Goal: Information Seeking & Learning: Understand process/instructions

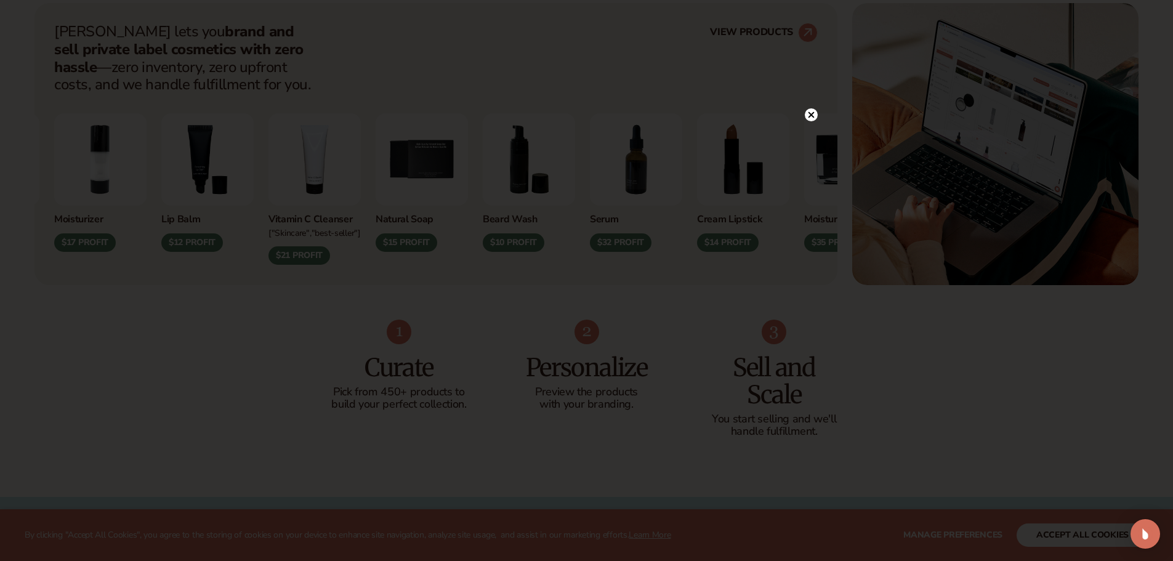
scroll to position [554, 0]
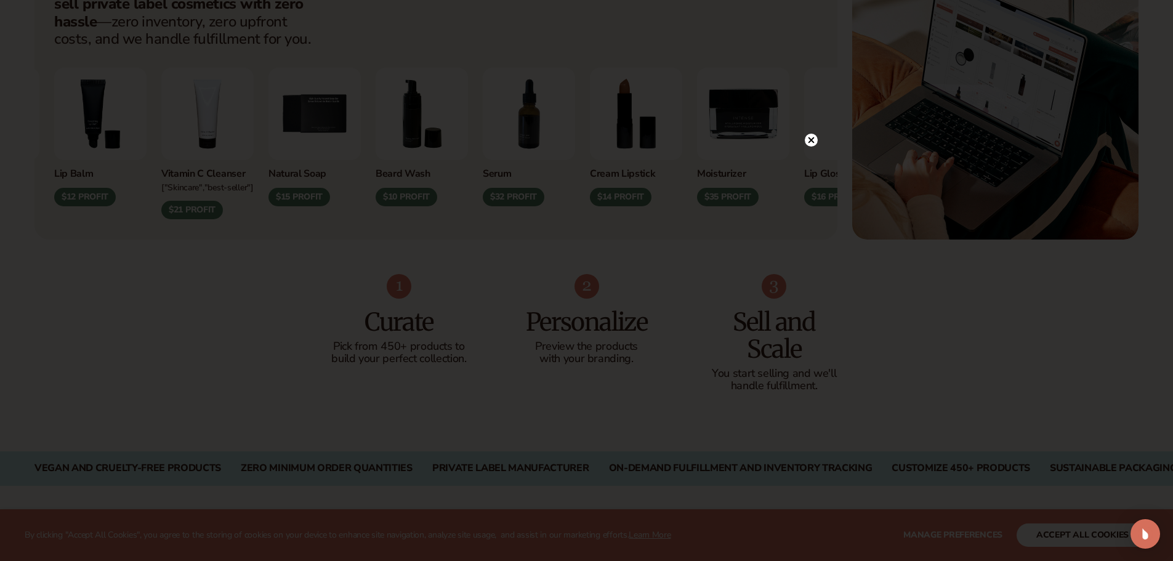
click at [807, 135] on icon at bounding box center [811, 140] width 13 height 13
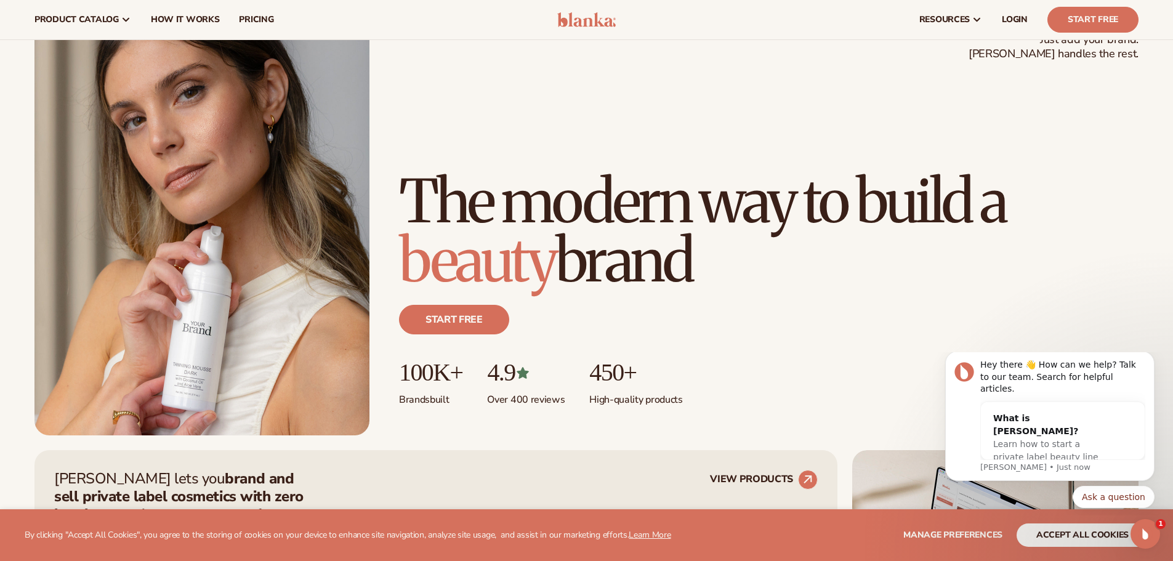
scroll to position [0, 0]
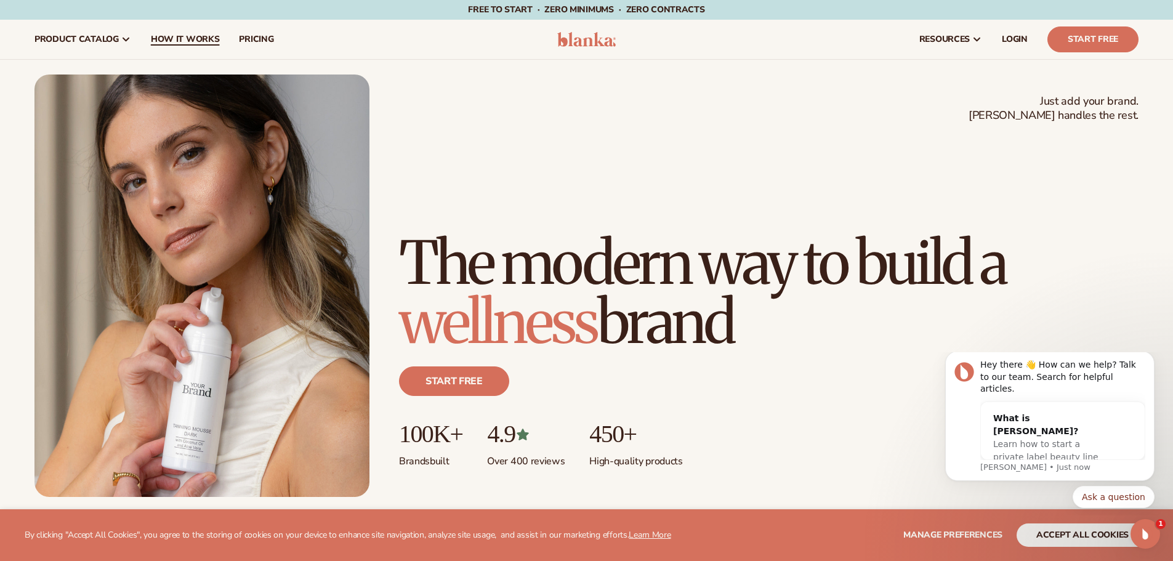
click at [203, 38] on span "How It Works" at bounding box center [185, 39] width 69 height 10
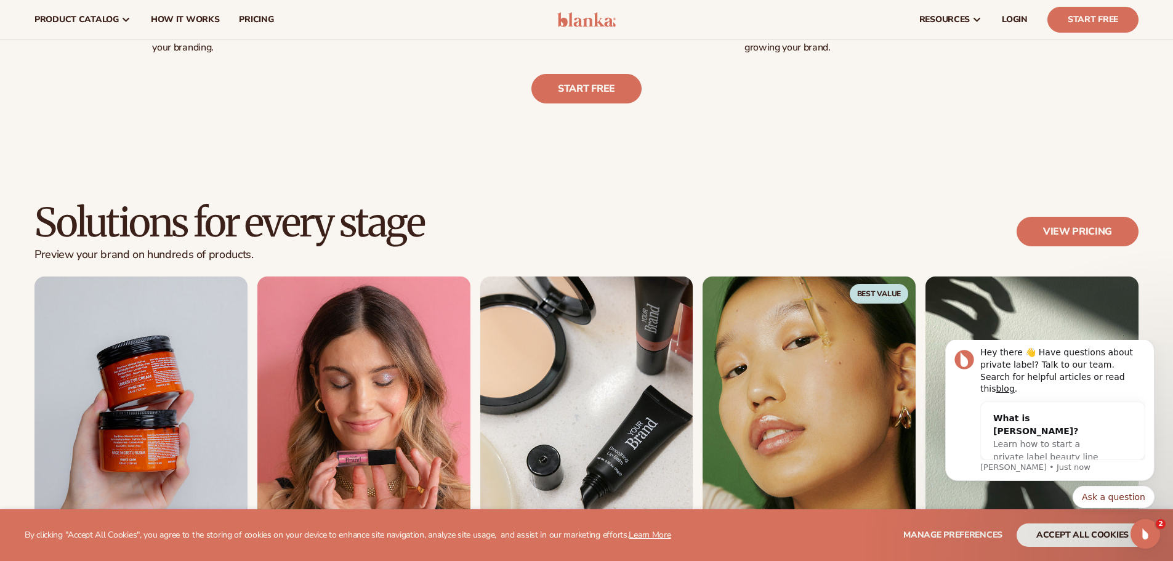
scroll to position [493, 0]
